Goal: Check status

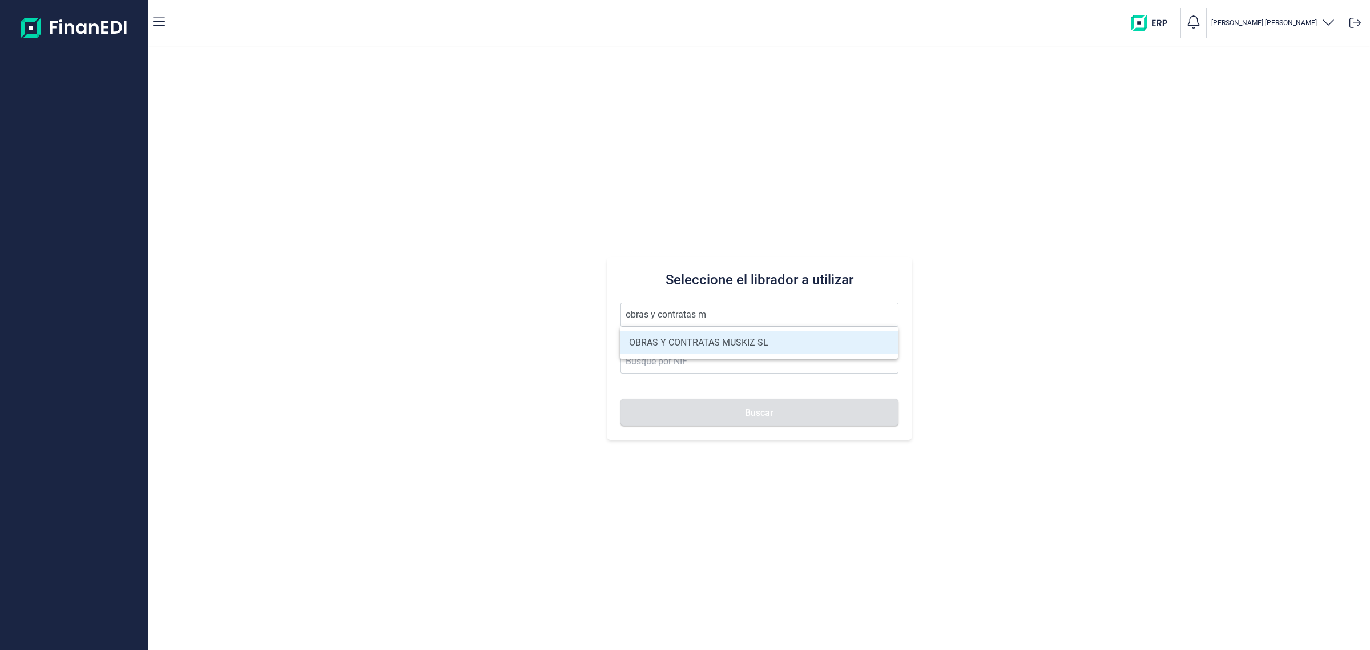
type input "OBRAS Y CONTRATAS MUSKIZ SL"
type input "B95673927"
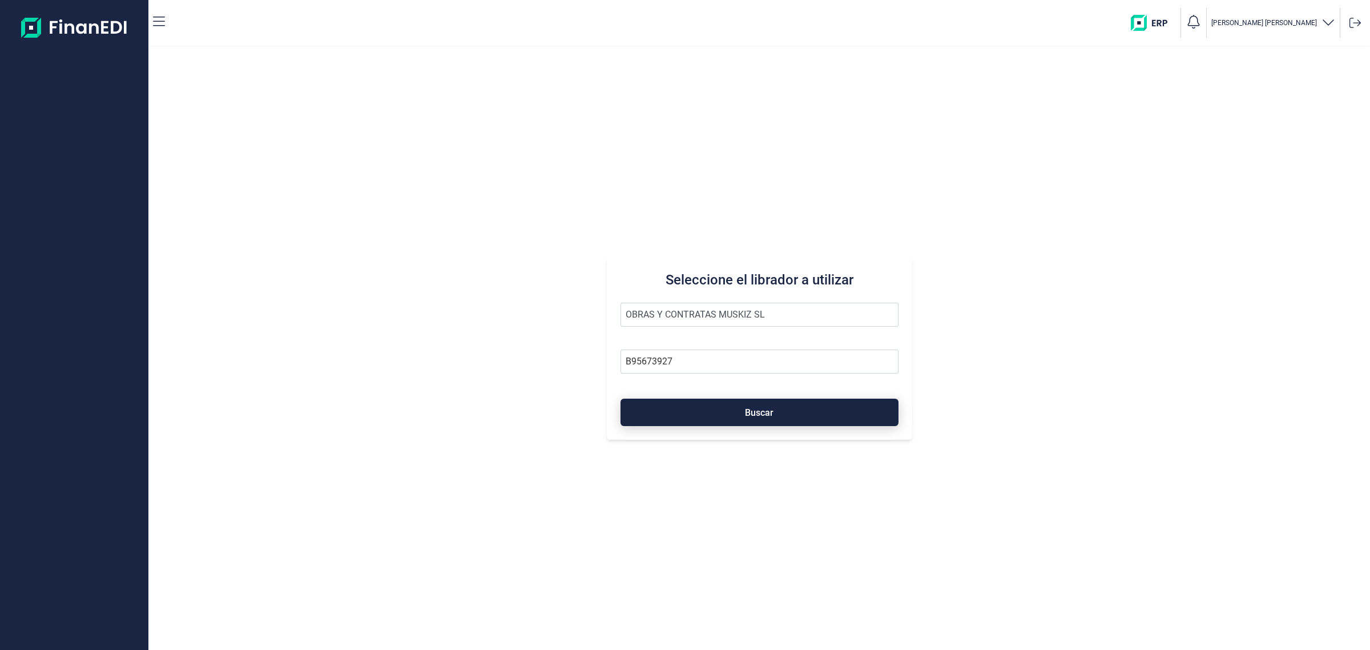
type input "OBRAS Y CONTRATAS MUSKIZ SL"
click at [778, 407] on button "Buscar" at bounding box center [760, 411] width 278 height 27
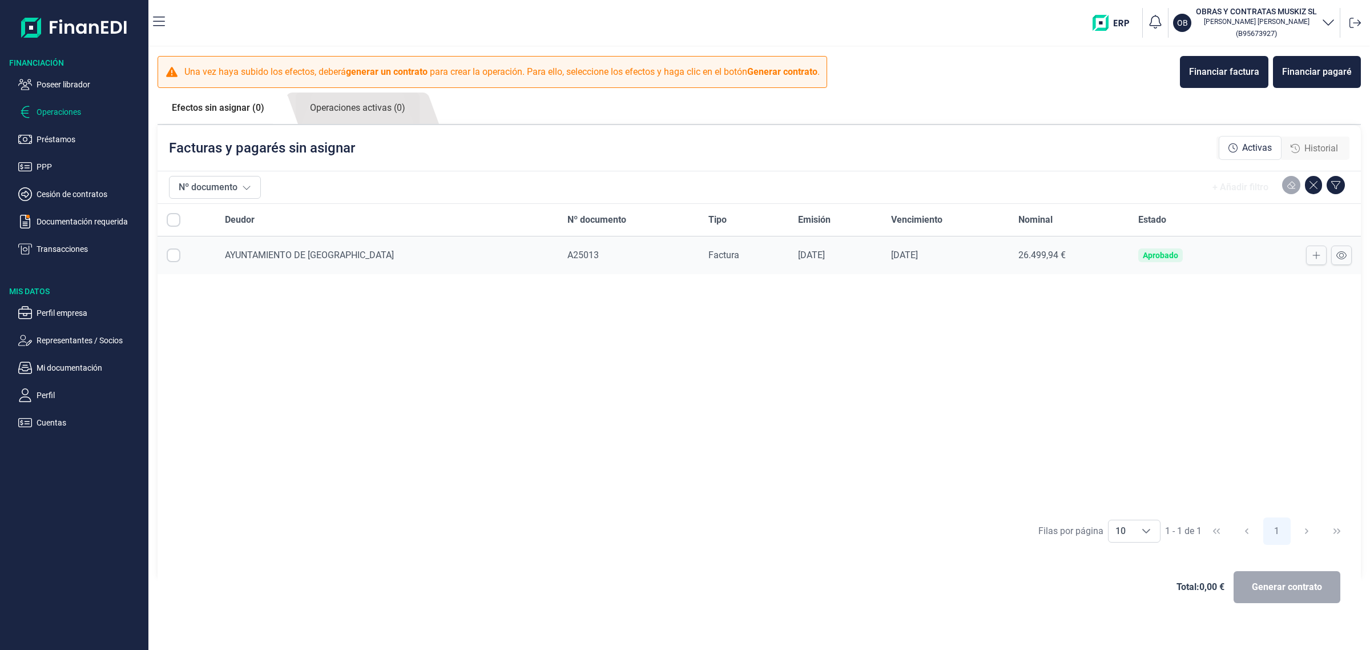
checkbox input "true"
click at [80, 416] on p "Cuentas" at bounding box center [90, 423] width 107 height 14
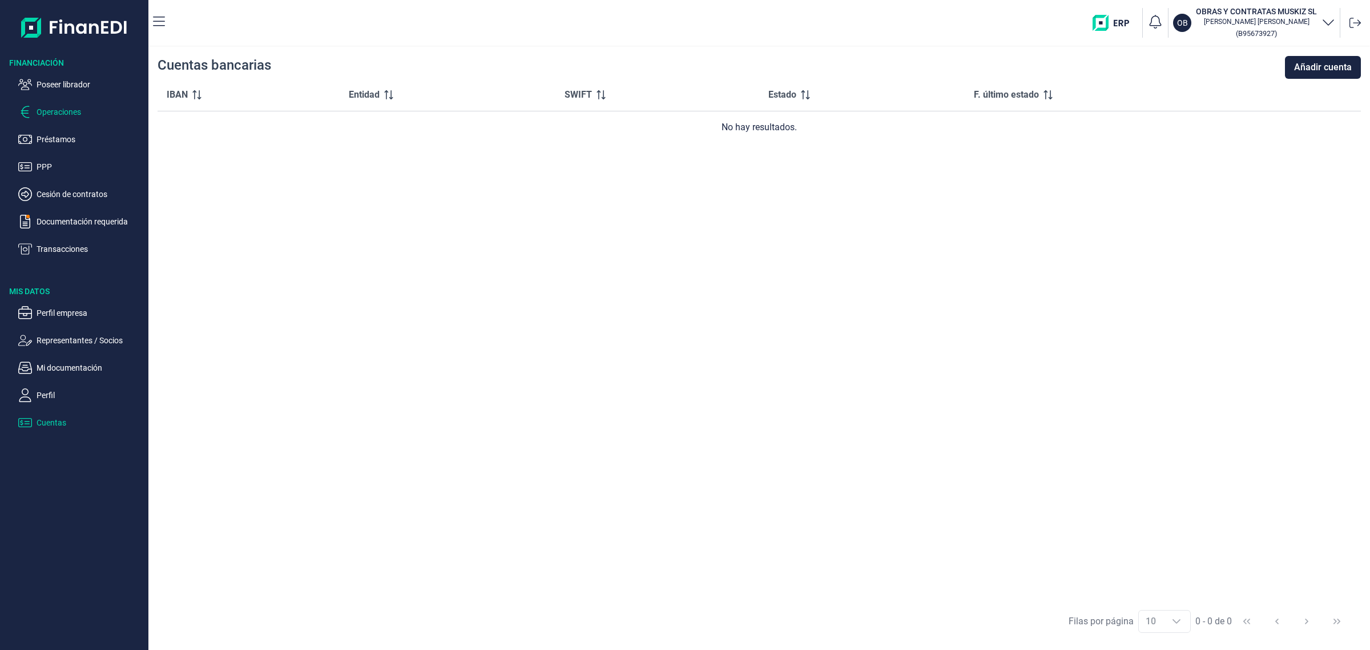
click at [78, 118] on p "Operaciones" at bounding box center [90, 112] width 107 height 14
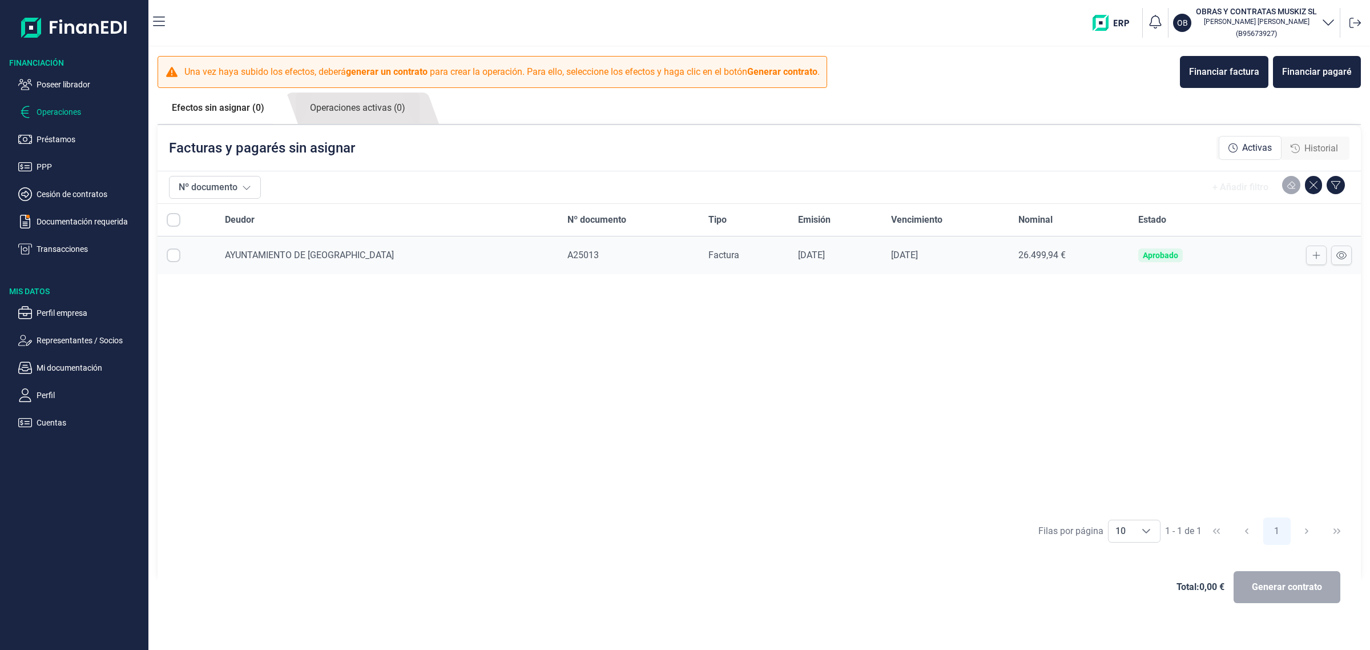
checkbox input "true"
click at [79, 341] on p "Representantes / Socios" at bounding box center [90, 340] width 107 height 14
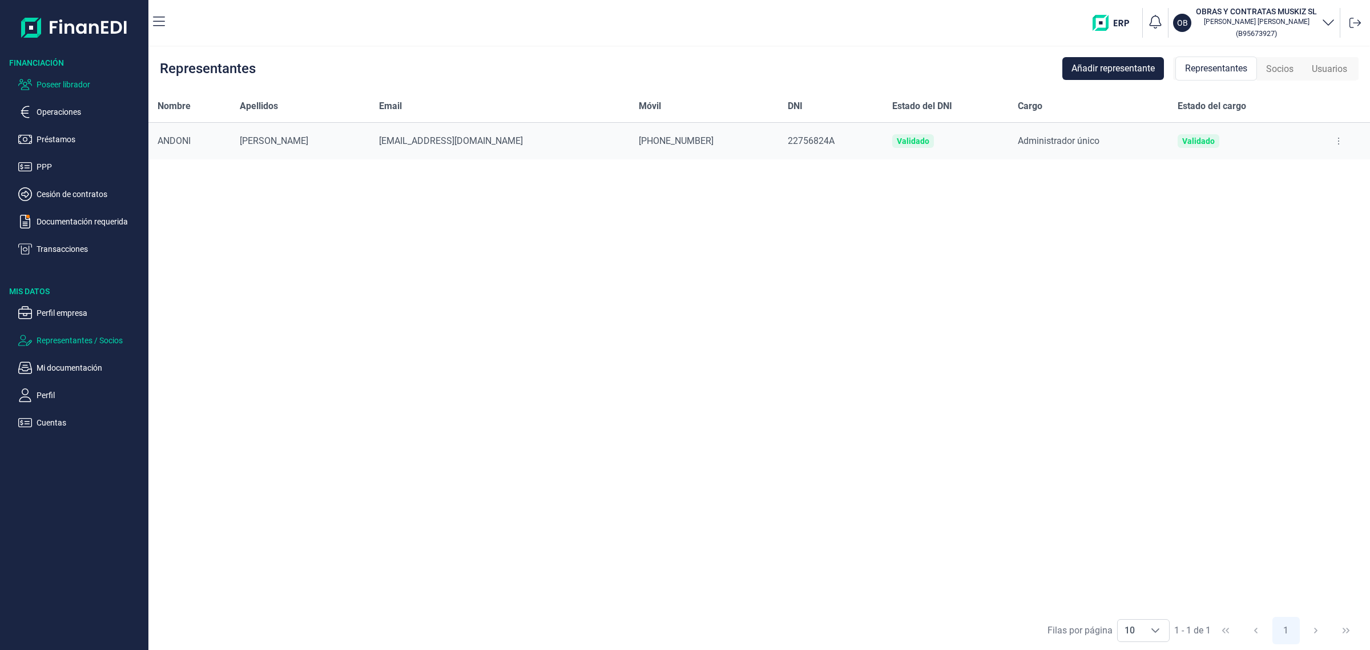
click at [51, 78] on p "Poseer librador" at bounding box center [90, 85] width 107 height 14
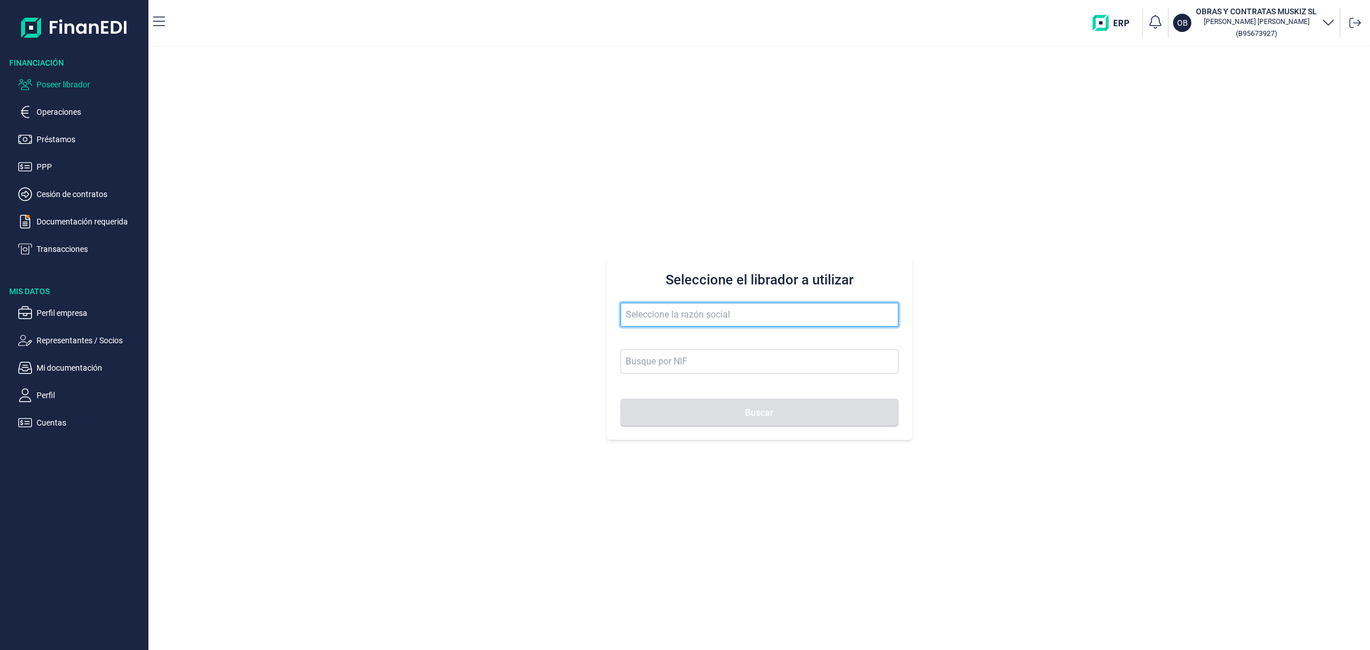
click at [714, 325] on input "text" at bounding box center [760, 315] width 278 height 24
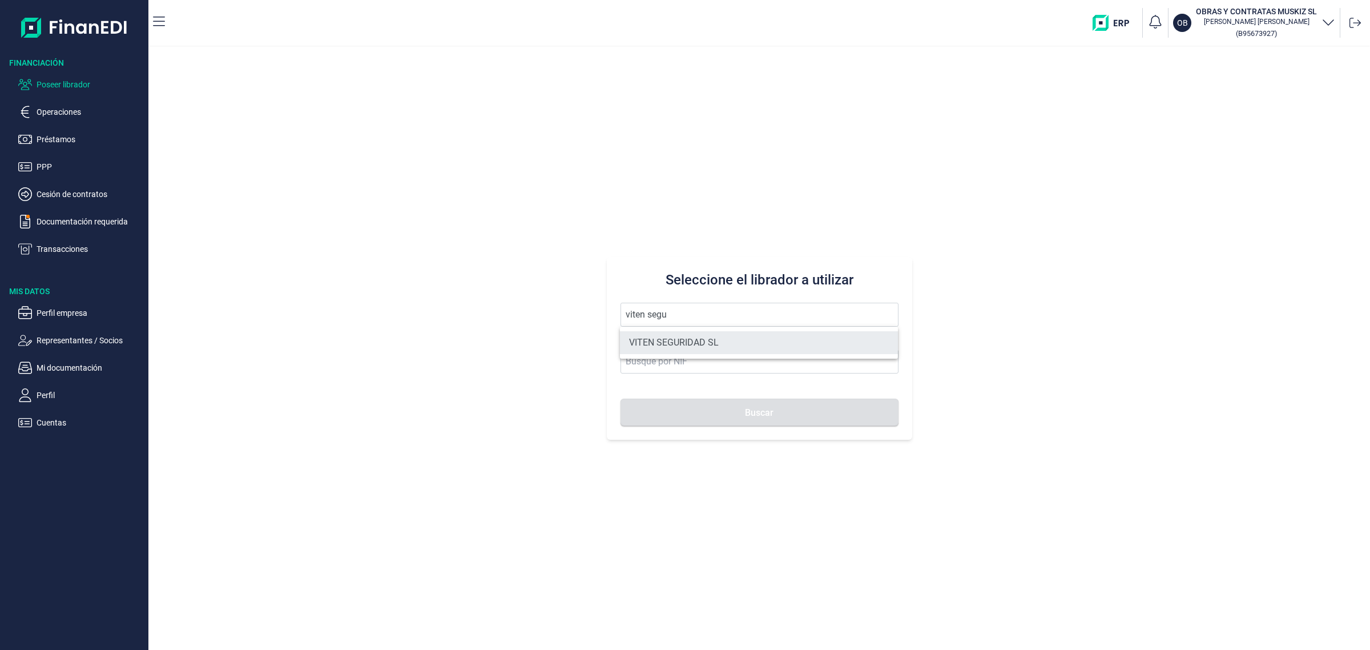
click at [692, 350] on li "VITEN SEGURIDAD SL" at bounding box center [759, 342] width 278 height 23
type input "VITEN SEGURIDAD SL"
type input "B83744680"
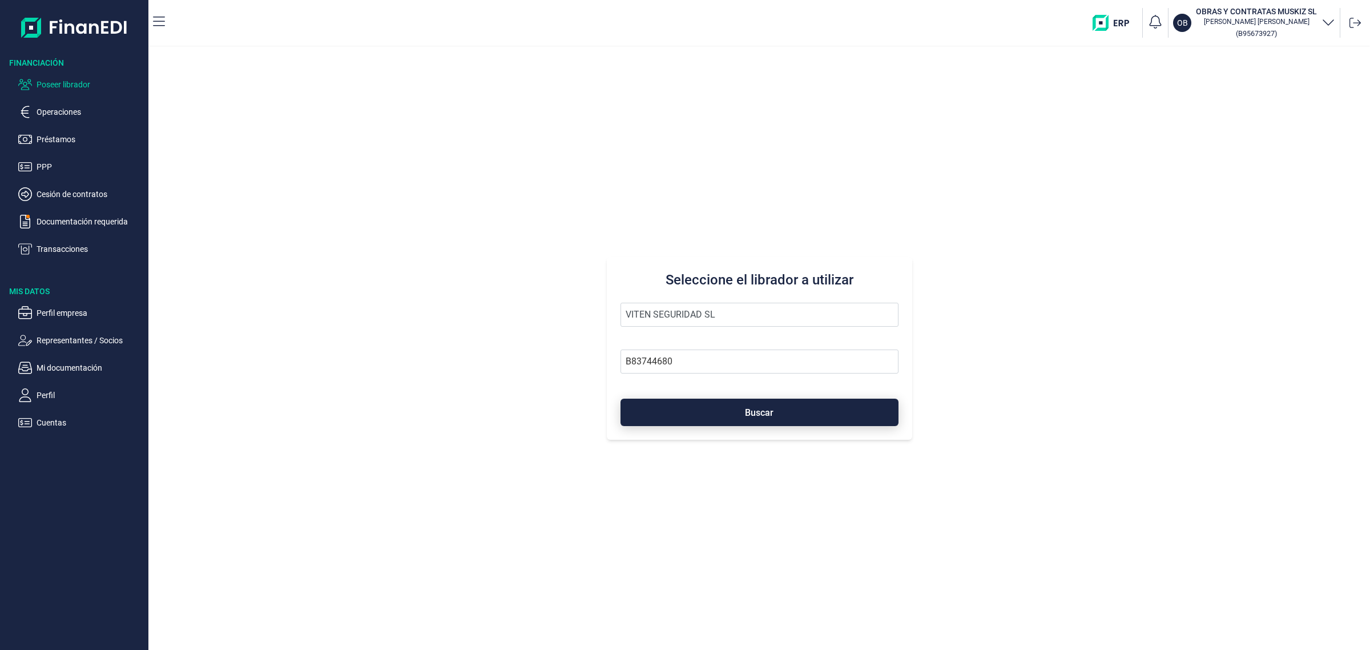
click at [731, 418] on button "Buscar" at bounding box center [760, 411] width 278 height 27
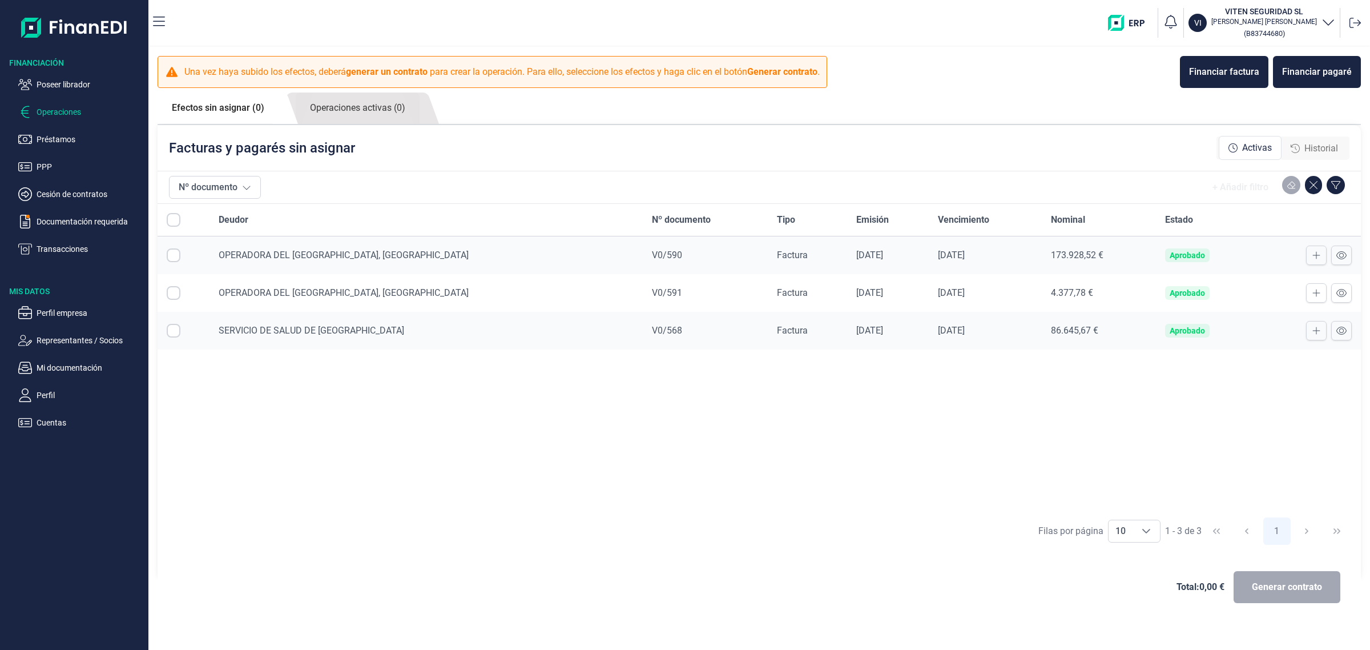
checkbox input "true"
click at [90, 220] on p "Documentación requerida" at bounding box center [90, 222] width 107 height 14
